Goal: Understand site structure: Understand site structure

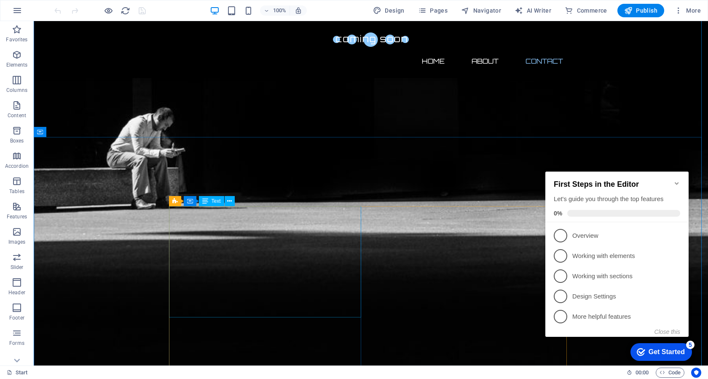
scroll to position [241, 0]
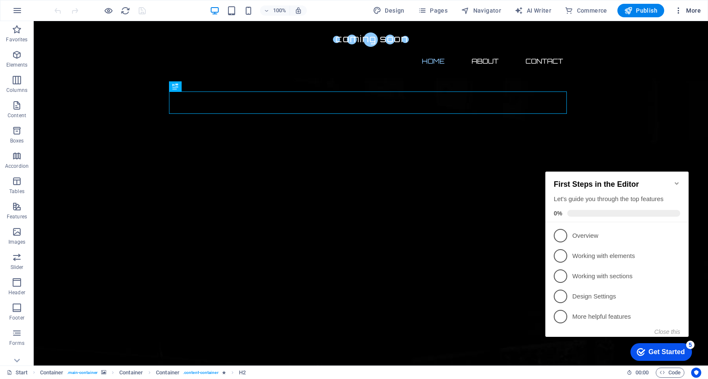
click at [695, 13] on span "More" at bounding box center [687, 10] width 27 height 8
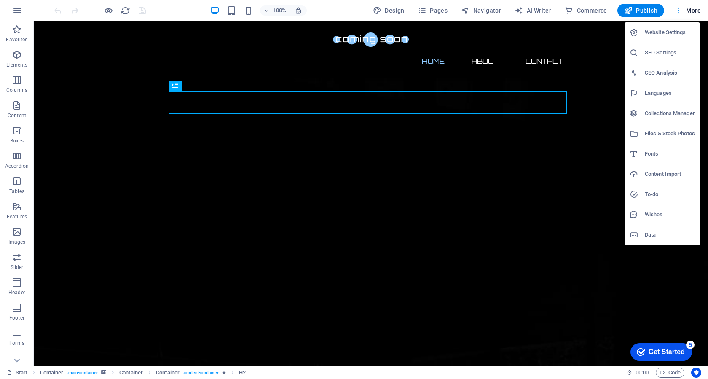
click at [56, 9] on div at bounding box center [354, 189] width 708 height 379
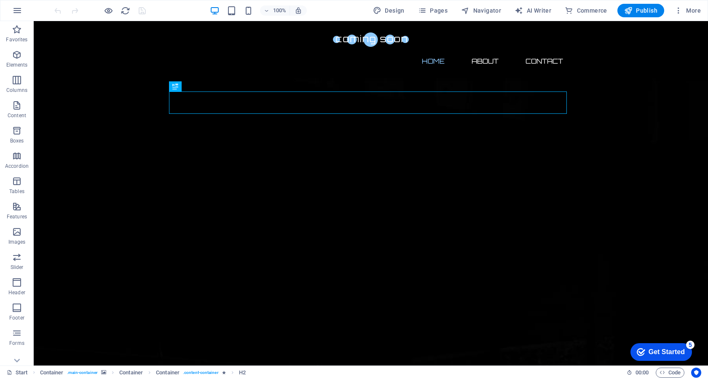
scroll to position [60, 0]
click at [16, 27] on icon at bounding box center [17, 26] width 6 height 4
